Goal: Task Accomplishment & Management: Manage account settings

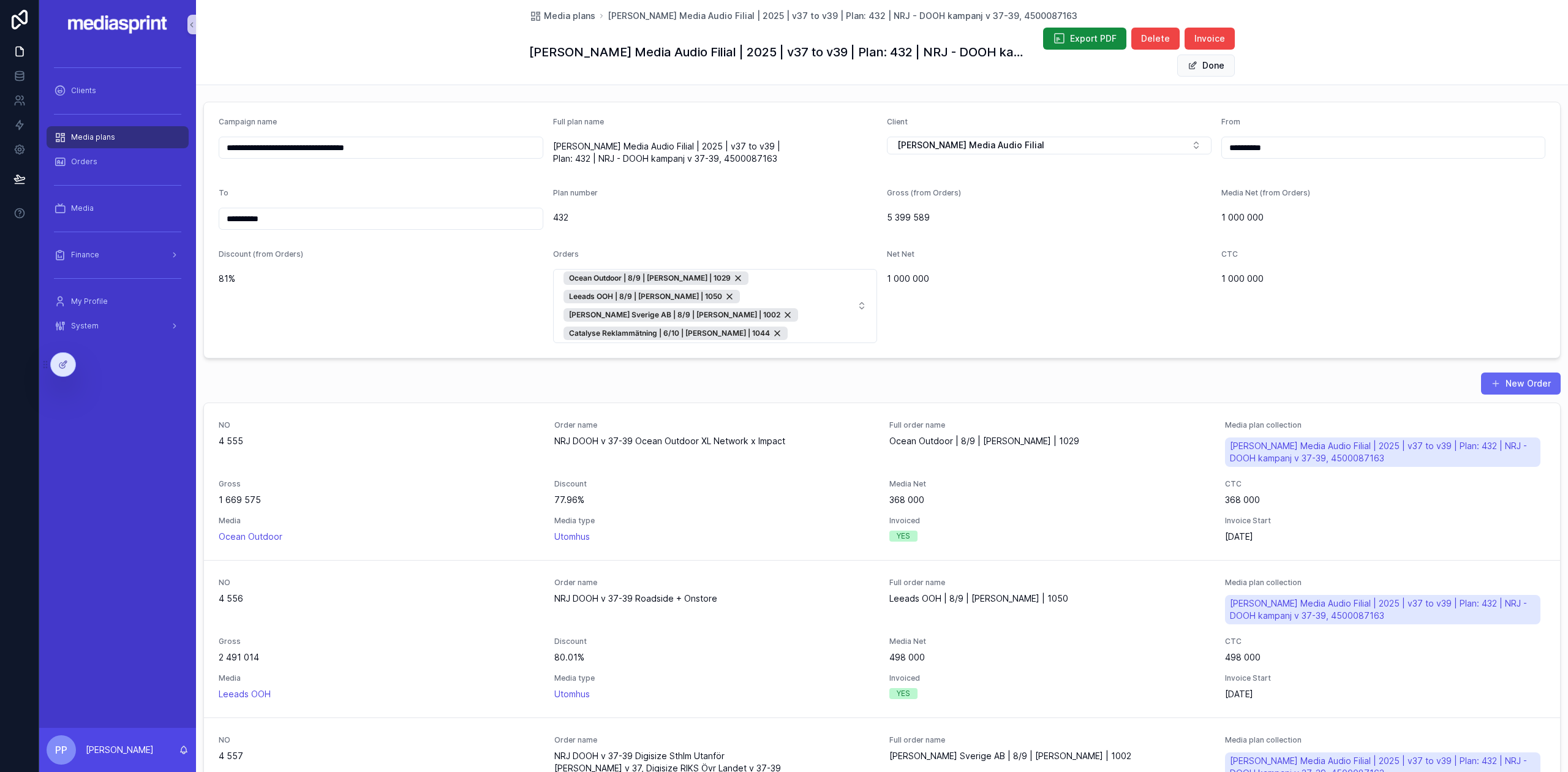
click at [413, 191] on div "To" at bounding box center [381, 195] width 324 height 15
click at [567, 17] on span "Media plans" at bounding box center [570, 16] width 51 height 12
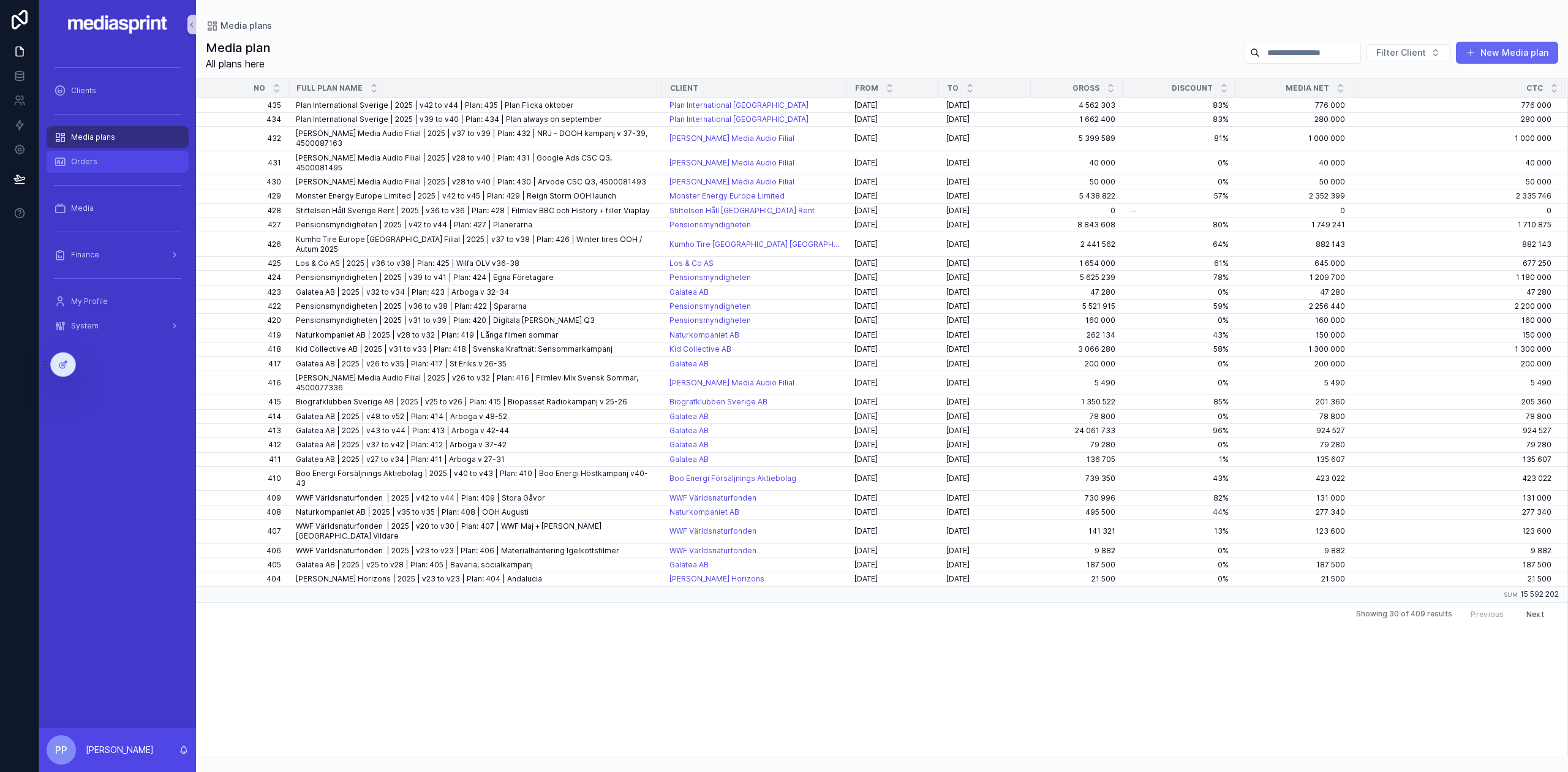
click at [123, 165] on div "Orders" at bounding box center [118, 162] width 128 height 20
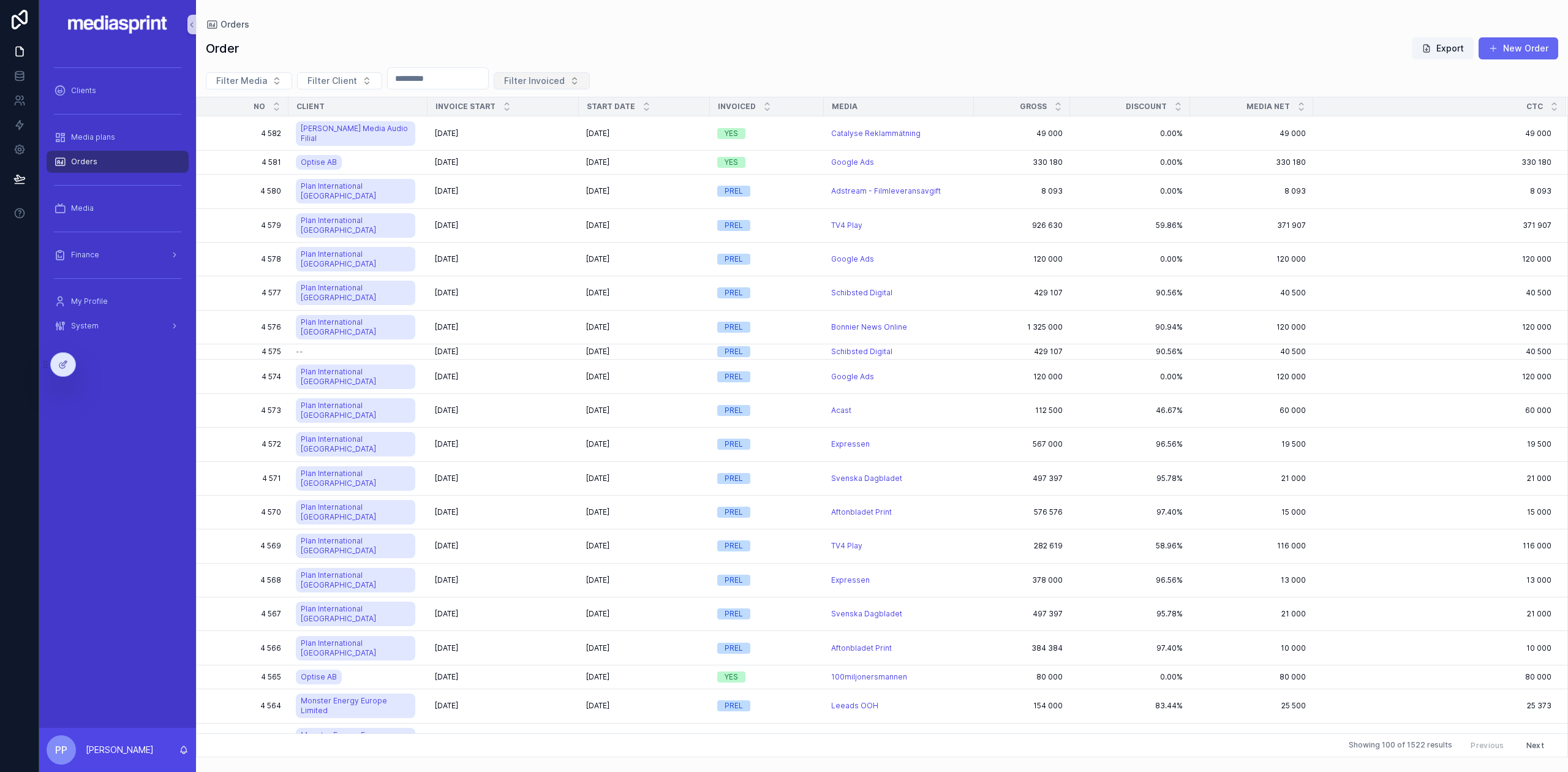
click at [565, 84] on span "Filter Invoiced" at bounding box center [534, 81] width 61 height 12
click at [517, 145] on div "FINAL" at bounding box center [562, 148] width 147 height 20
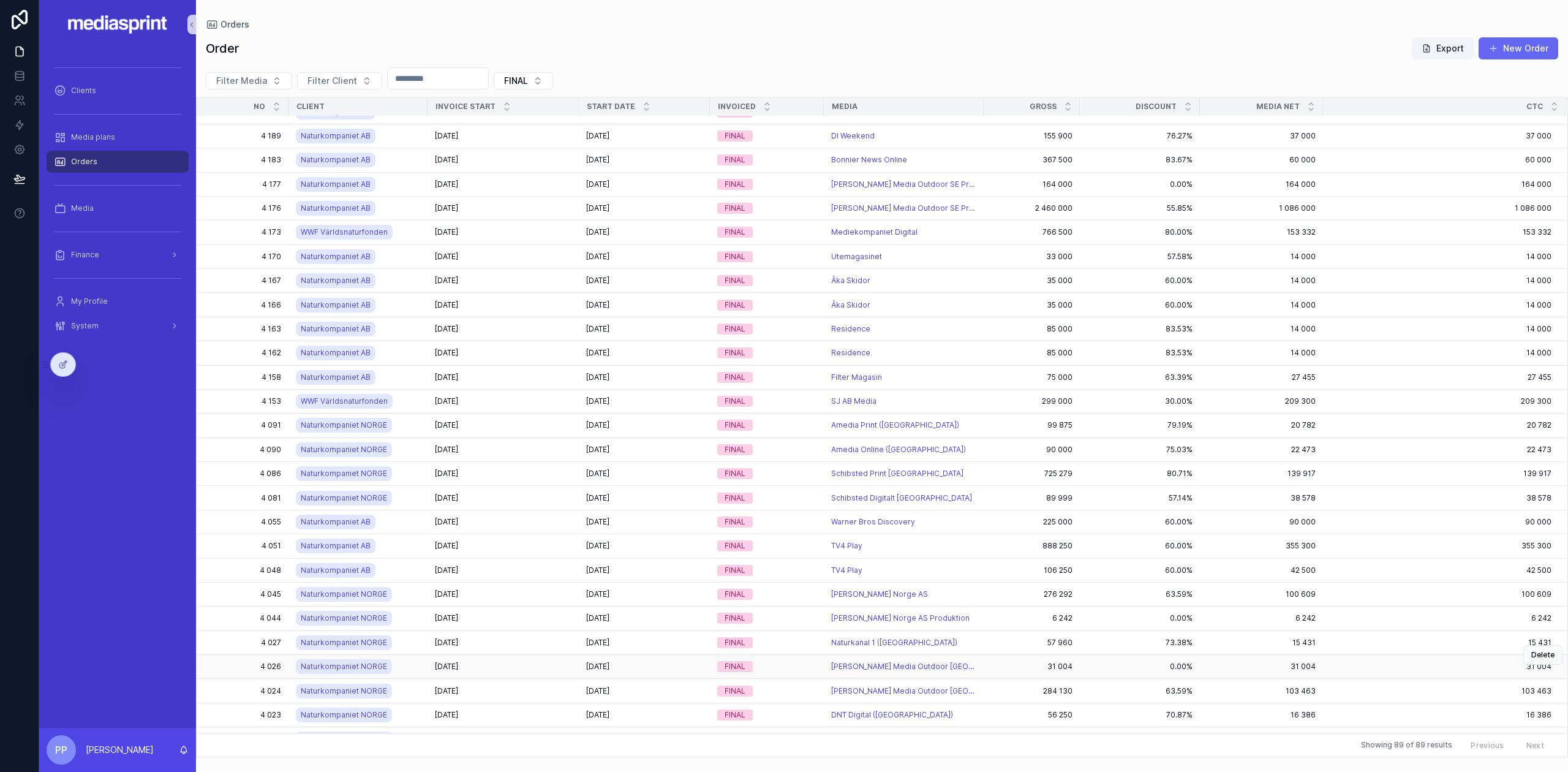
scroll to position [1190, 0]
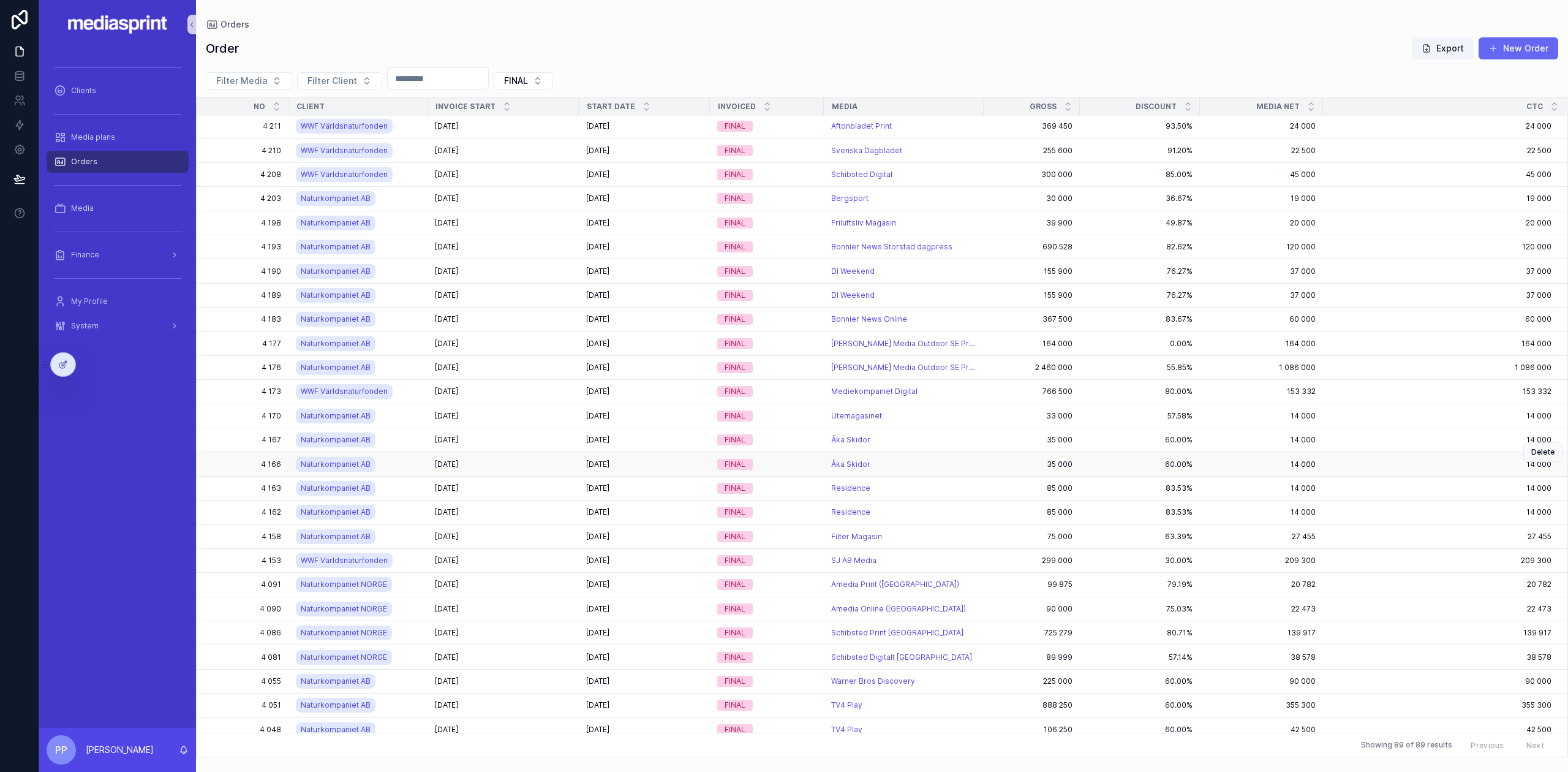
click at [521, 460] on div "[DATE] [DATE]" at bounding box center [503, 464] width 137 height 10
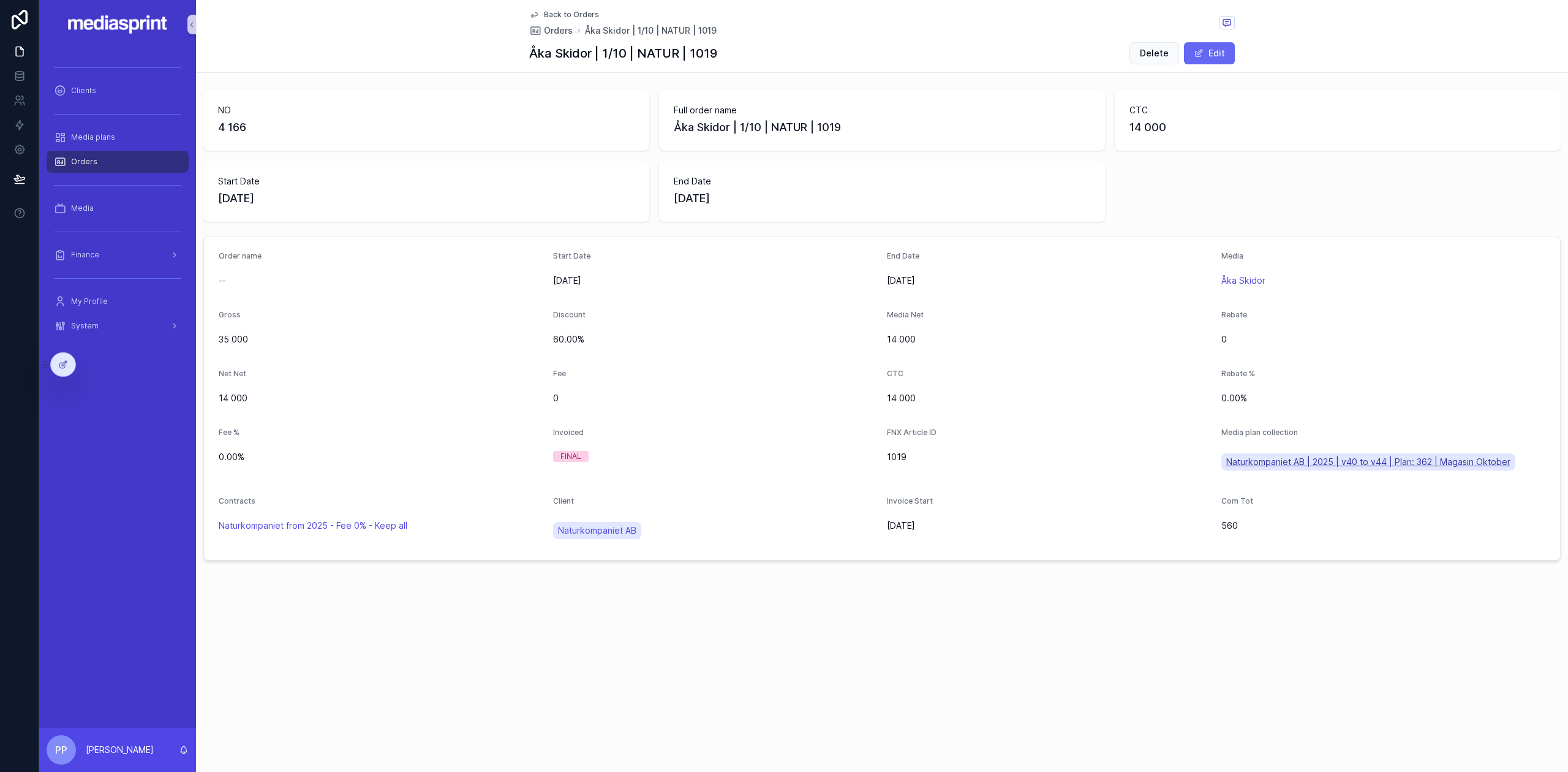
click at [1370, 458] on span "Naturkompaniet AB | 2025 | v40 to v44 | Plan: 362 | Magasin Oktober" at bounding box center [1368, 462] width 284 height 12
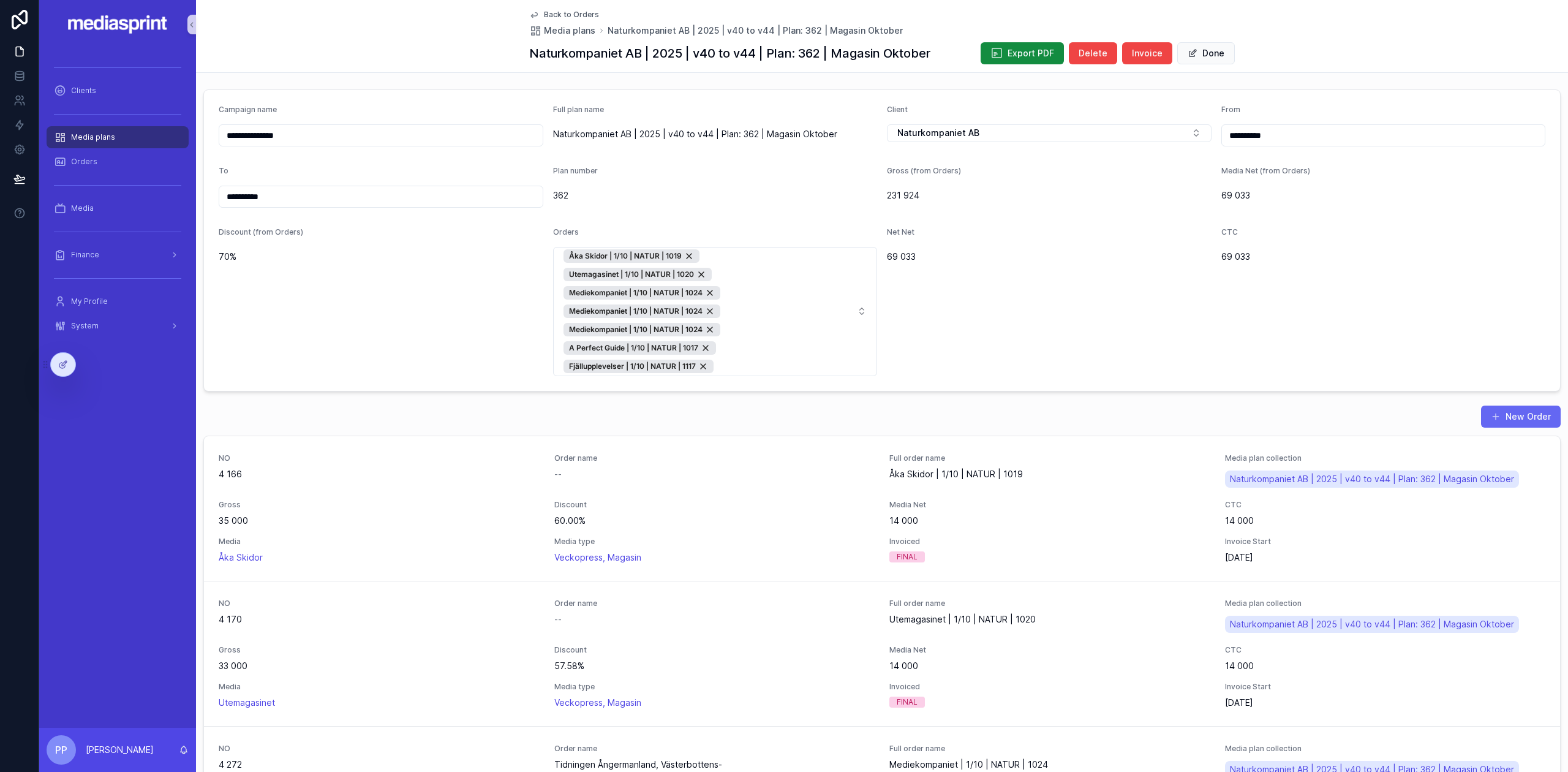
click at [1136, 58] on span "Invoice" at bounding box center [1148, 53] width 31 height 12
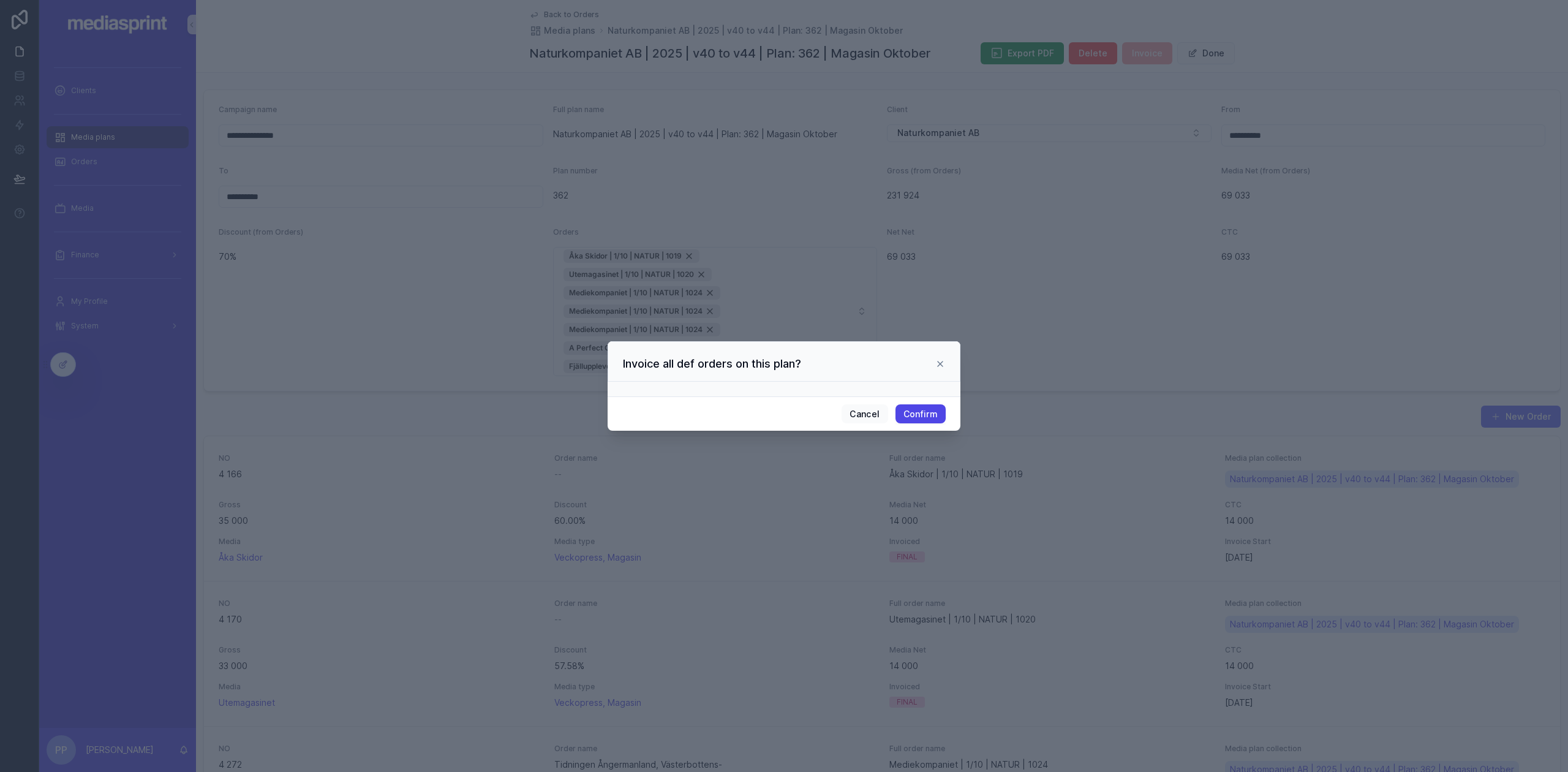
click at [916, 418] on button "Confirm" at bounding box center [920, 414] width 50 height 20
